Goal: Task Accomplishment & Management: Manage account settings

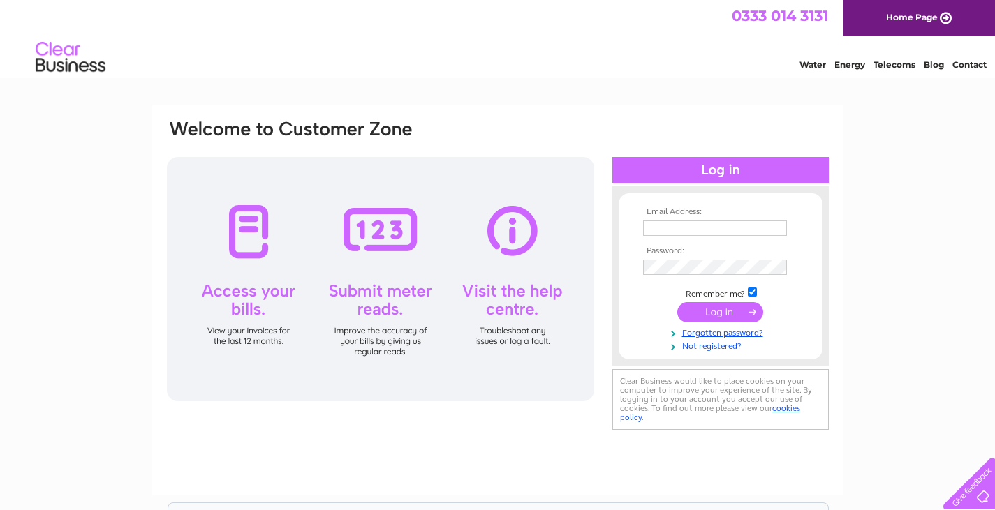
click at [672, 232] on input "text" at bounding box center [715, 228] width 144 height 15
type input "[EMAIL_ADDRESS][DOMAIN_NAME]"
click at [717, 318] on input "submit" at bounding box center [720, 312] width 86 height 20
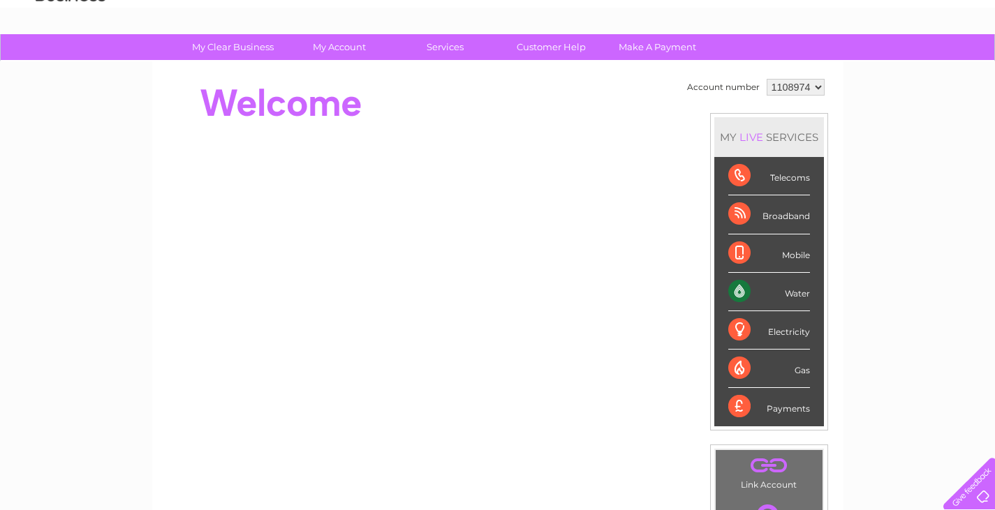
scroll to position [70, 0]
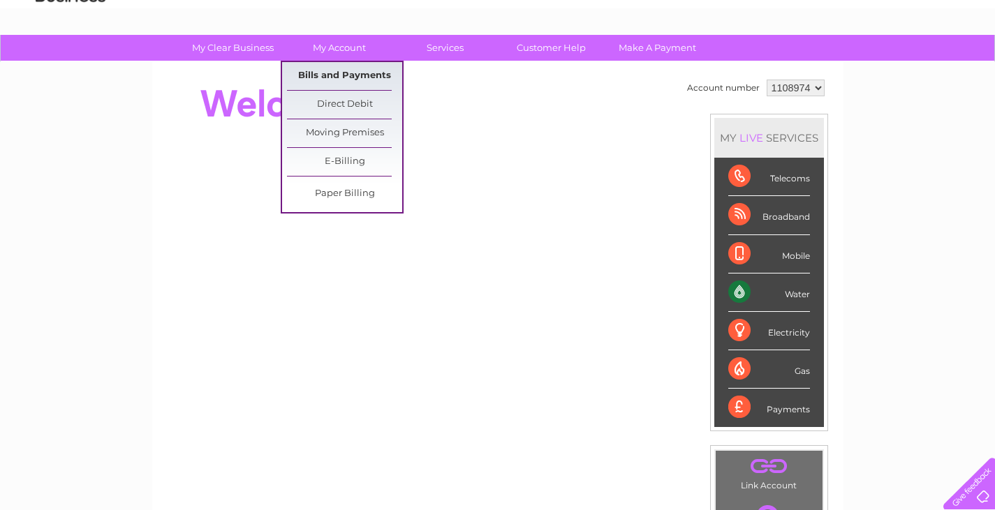
click at [346, 75] on link "Bills and Payments" at bounding box center [344, 76] width 115 height 28
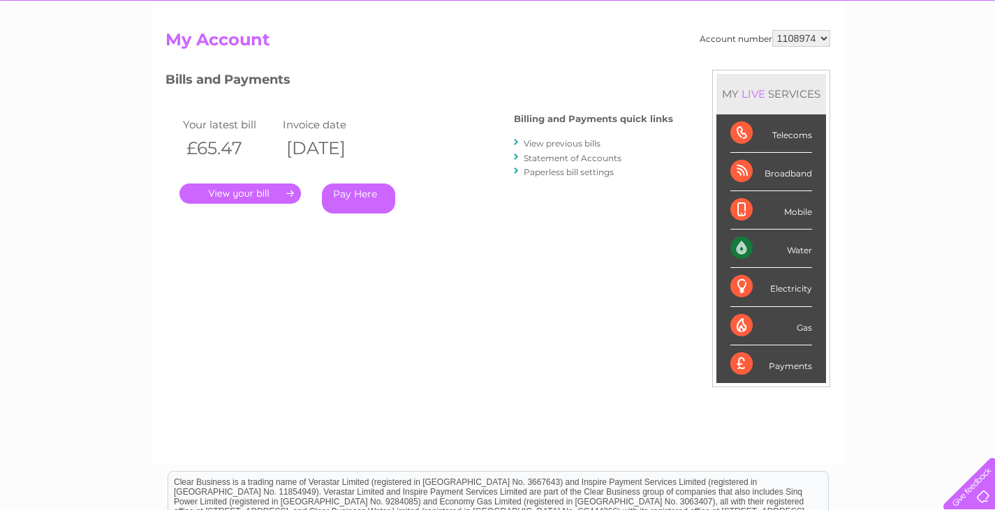
scroll to position [140, 0]
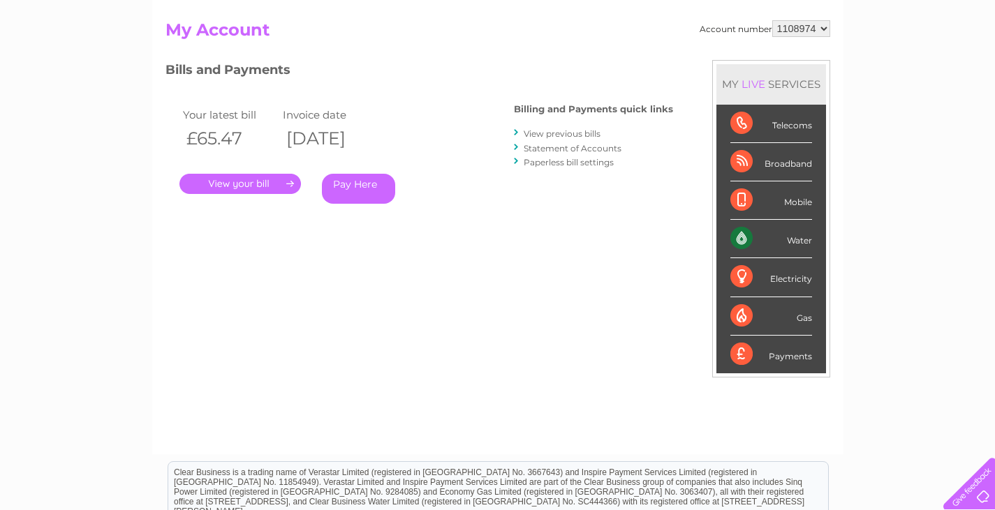
click at [258, 180] on link "." at bounding box center [239, 184] width 121 height 20
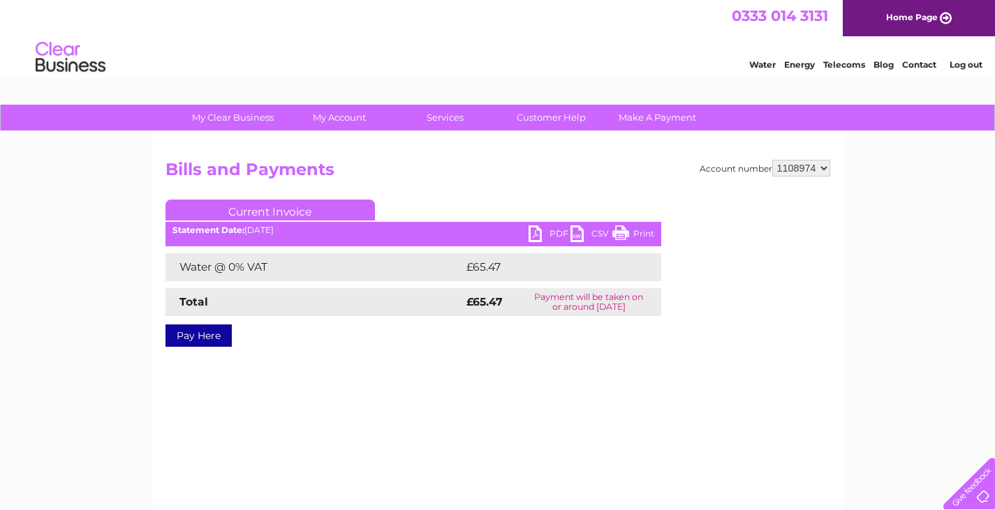
click at [540, 236] on link "PDF" at bounding box center [549, 235] width 42 height 20
